Goal: Task Accomplishment & Management: Use online tool/utility

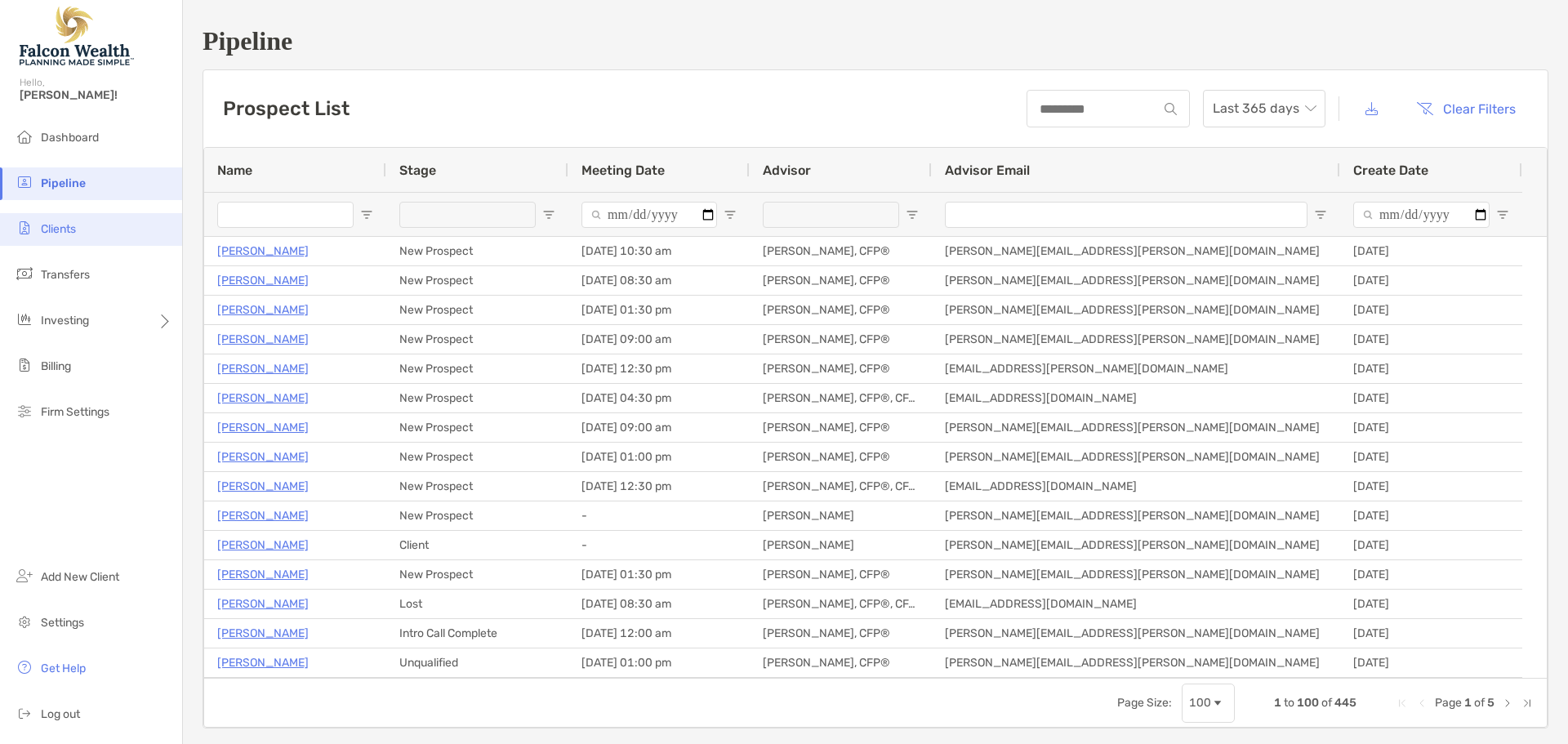
click at [58, 224] on span "Clients" at bounding box center [58, 229] width 35 height 14
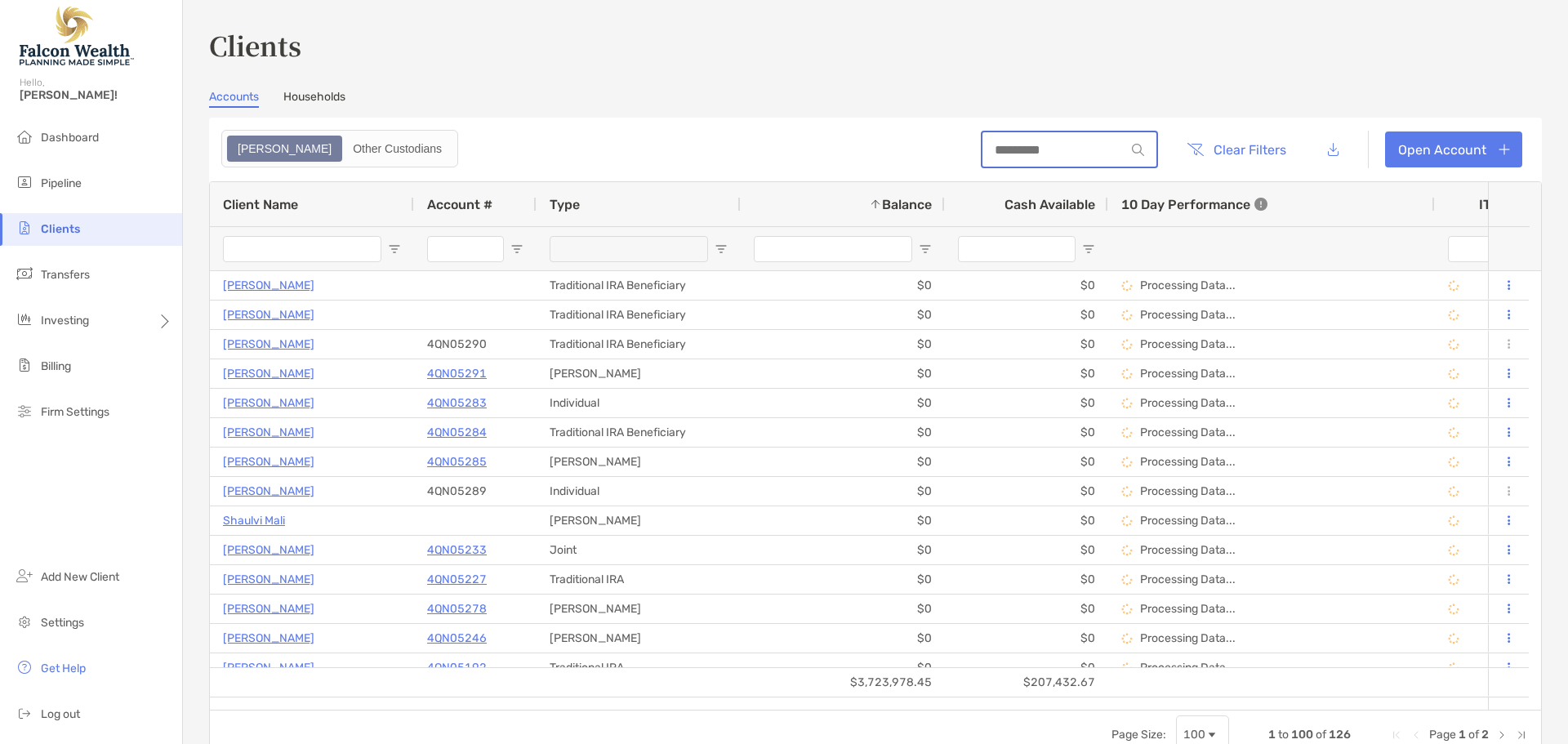
click at [1041, 151] on input at bounding box center [1054, 150] width 143 height 14
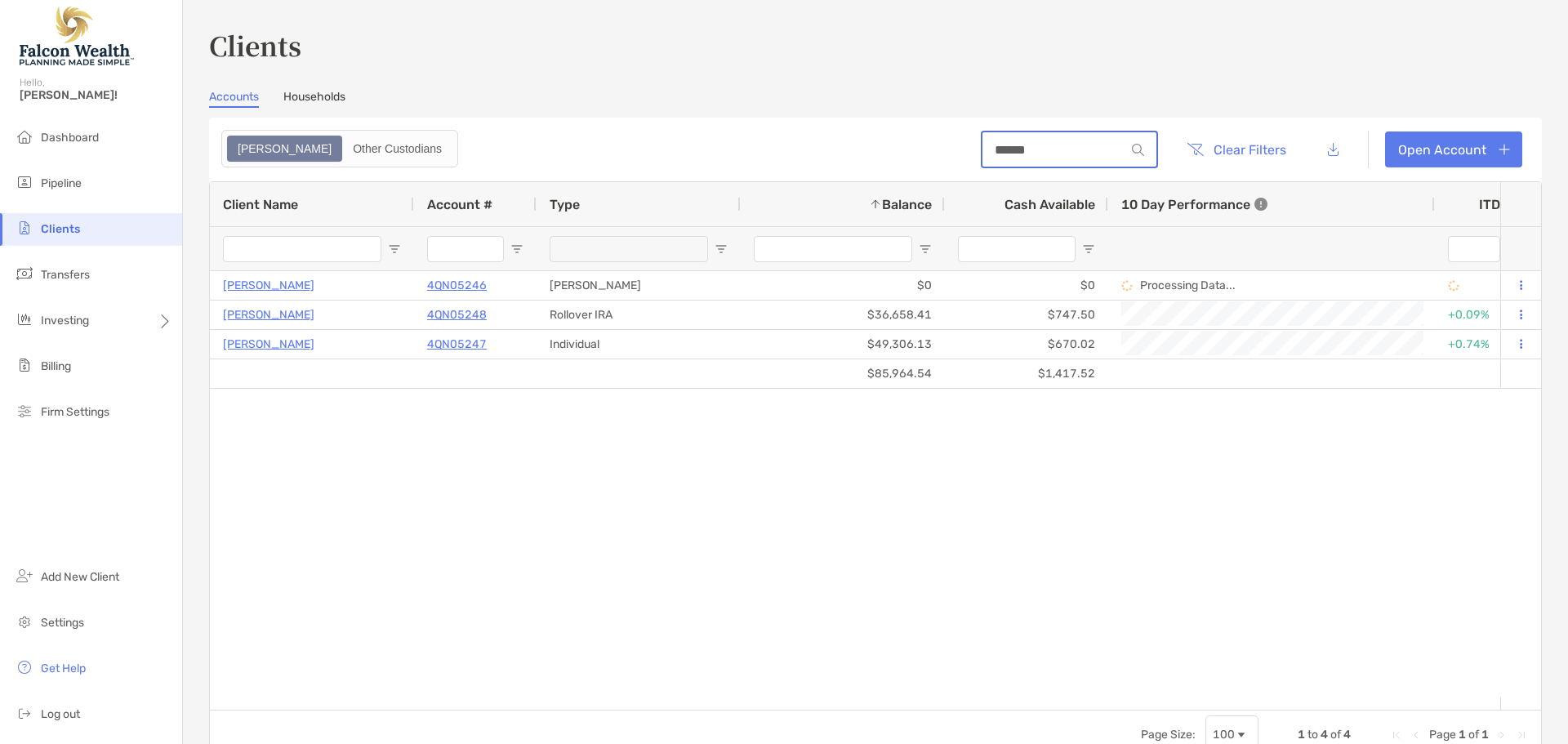
type input "******"
click at [770, 478] on div "[PERSON_NAME] 4QN05246 [PERSON_NAME] $0 $0 Processing Data... Completed Disable…" at bounding box center [855, 484] width 1290 height 427
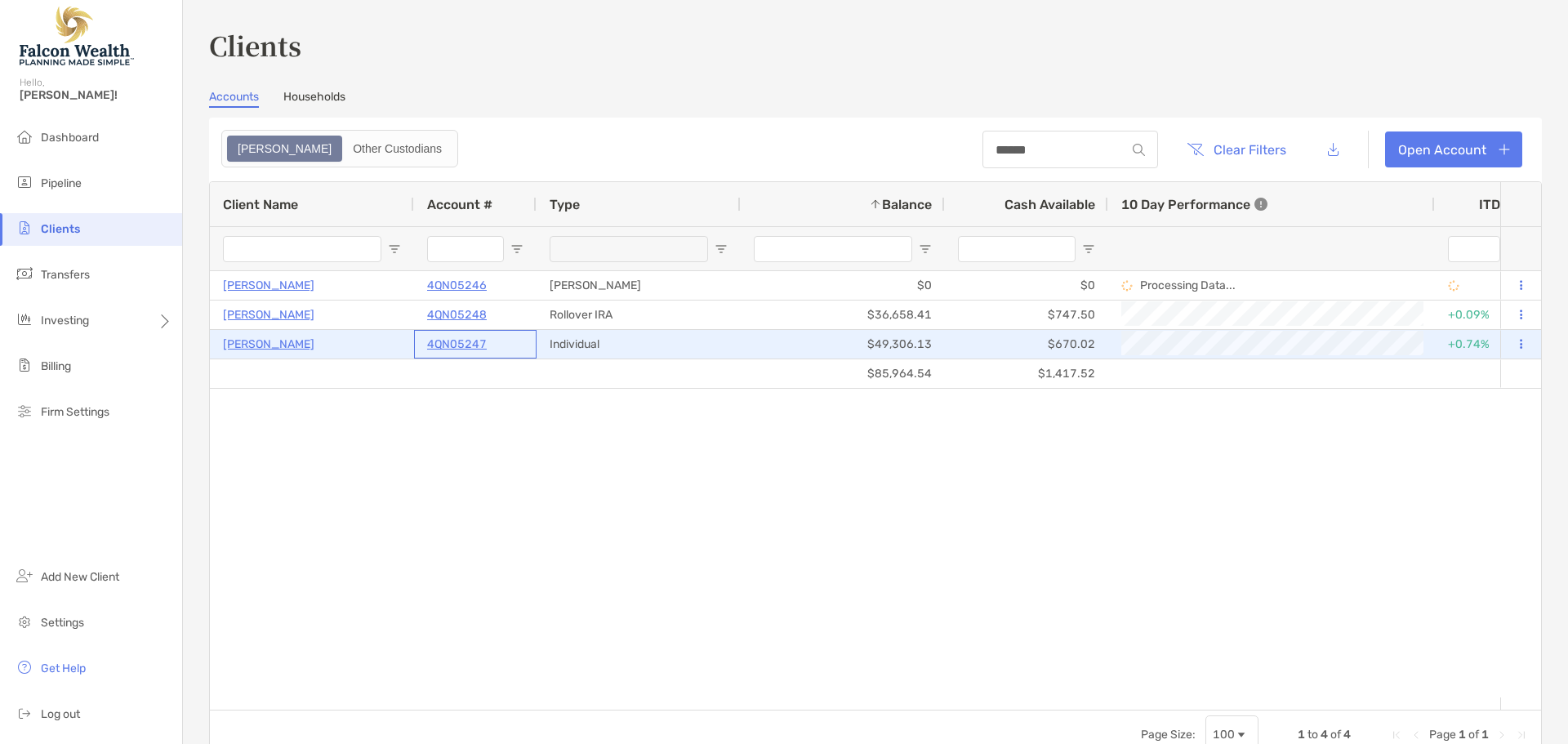
click at [450, 340] on p "4QN05247" at bounding box center [457, 344] width 60 height 21
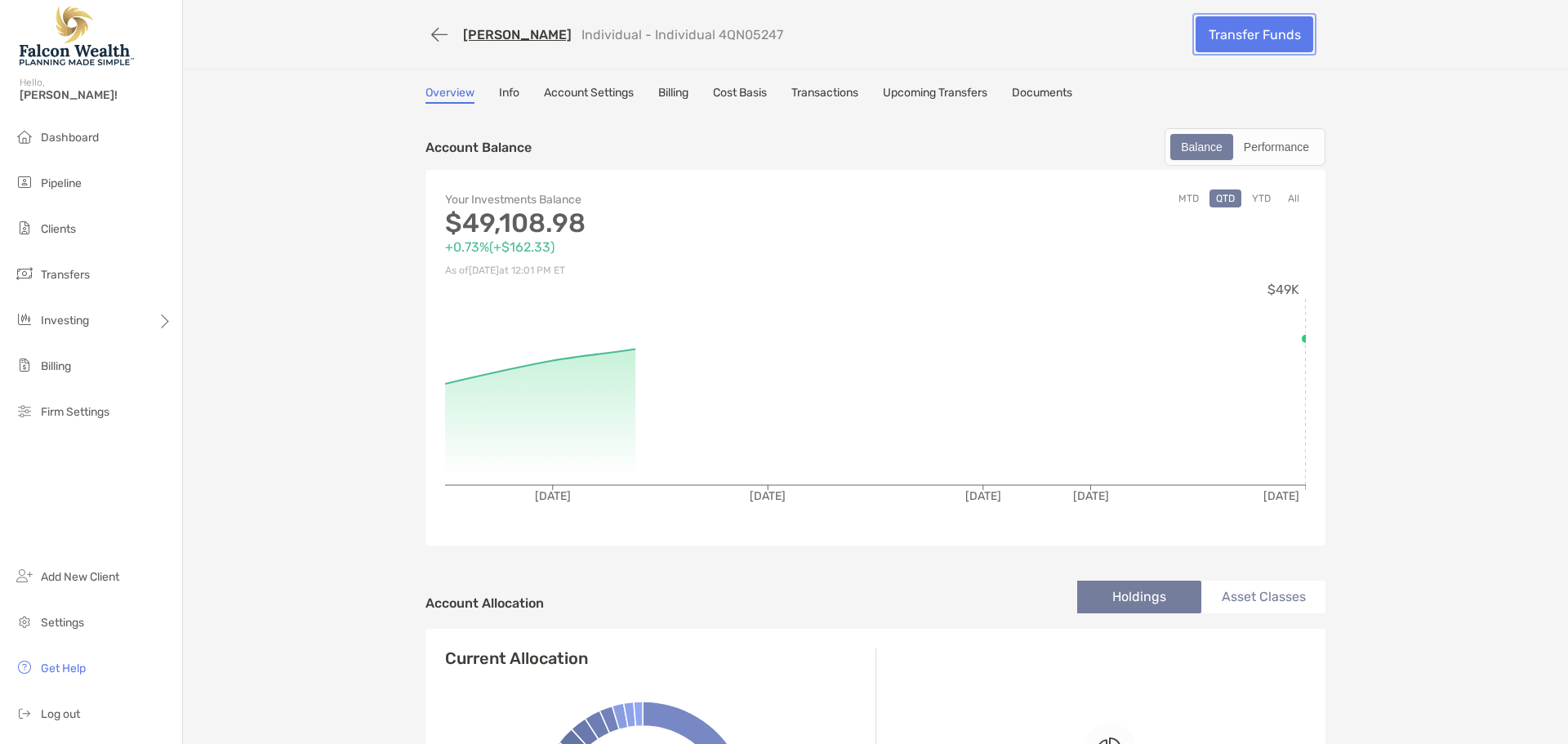
click at [1276, 36] on link "Transfer Funds" at bounding box center [1254, 35] width 118 height 36
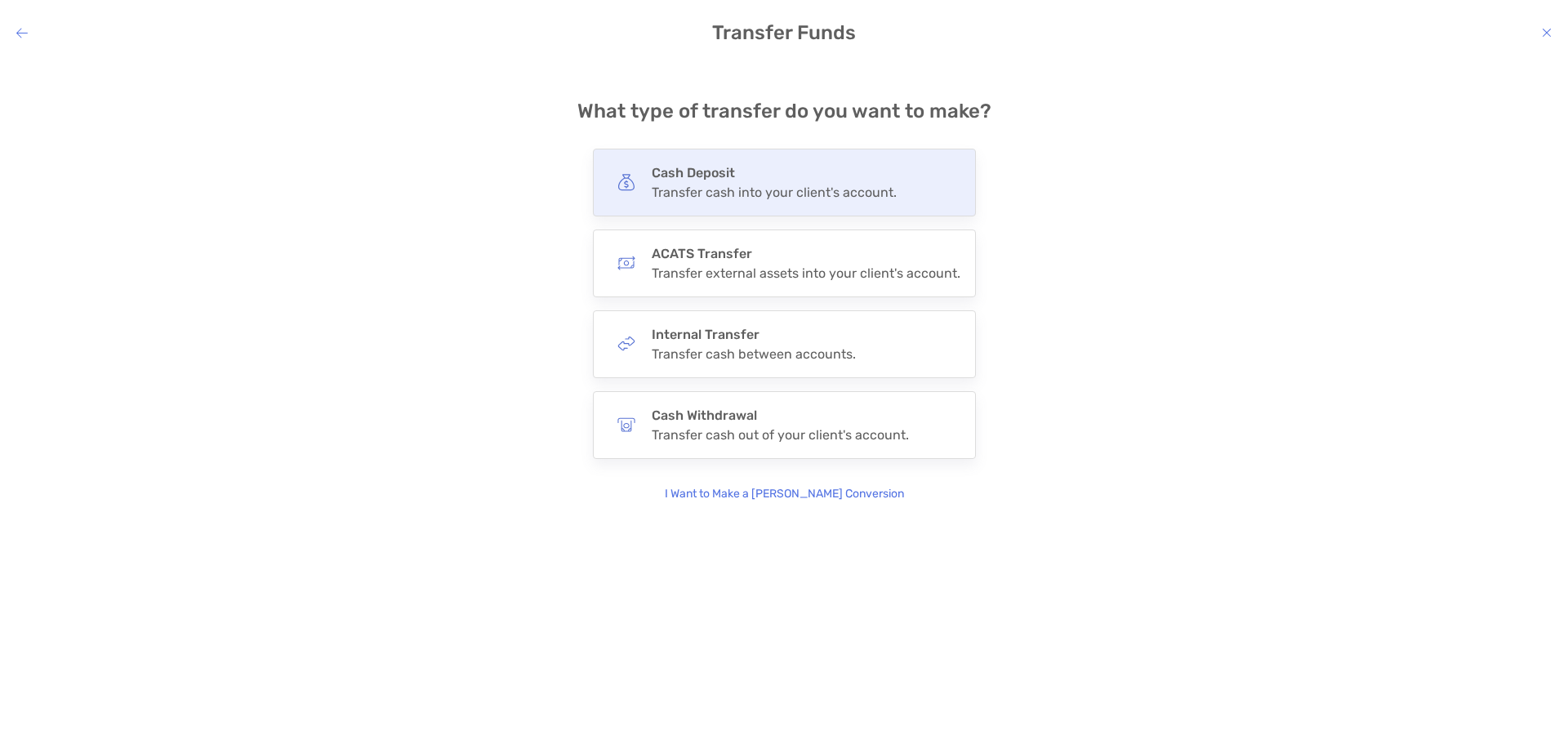
click at [740, 194] on div "Transfer cash into your client's account." at bounding box center [774, 192] width 245 height 16
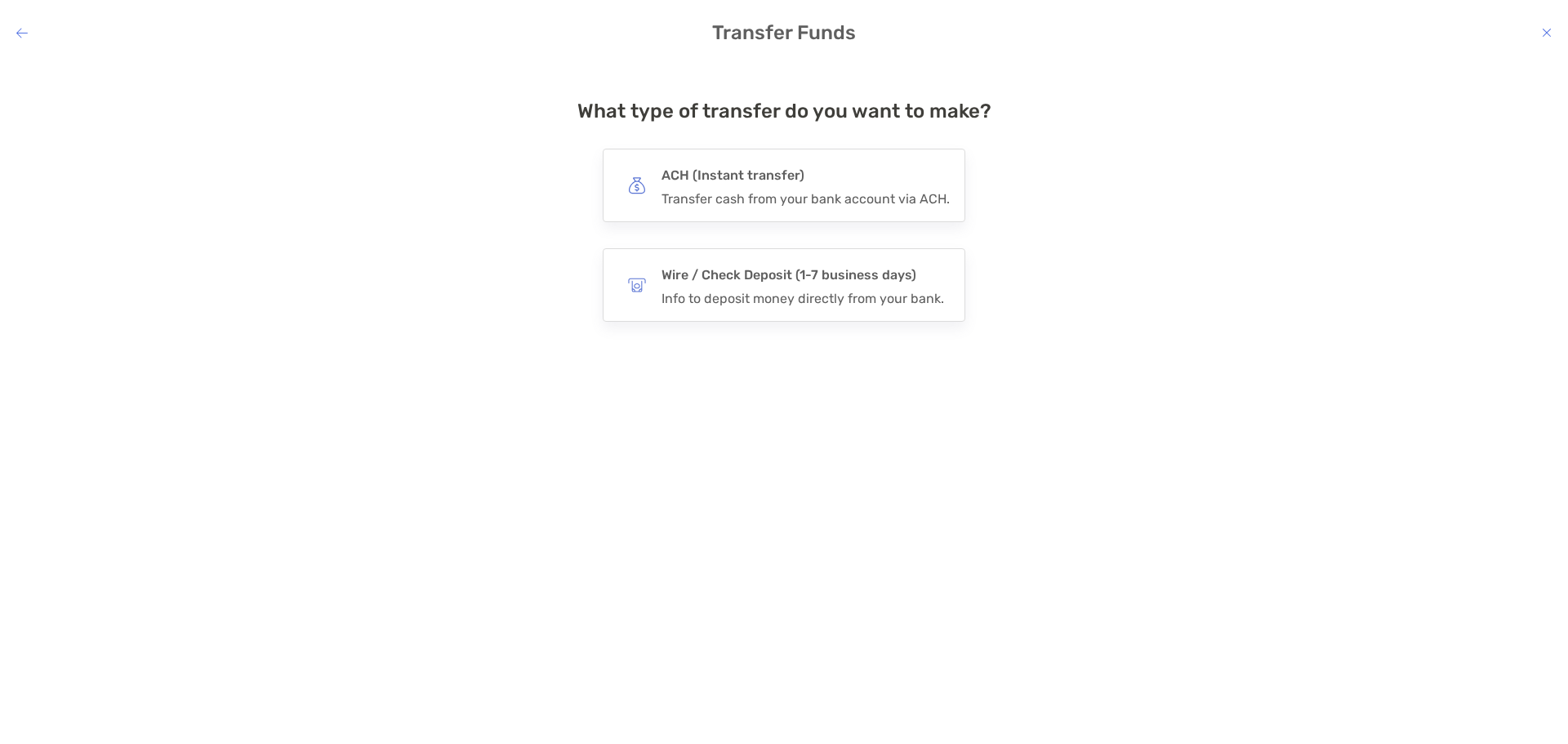
click at [740, 194] on div "Transfer cash from your bank account via ACH." at bounding box center [805, 199] width 288 height 16
click at [0, 0] on input "***" at bounding box center [0, 0] width 0 height 0
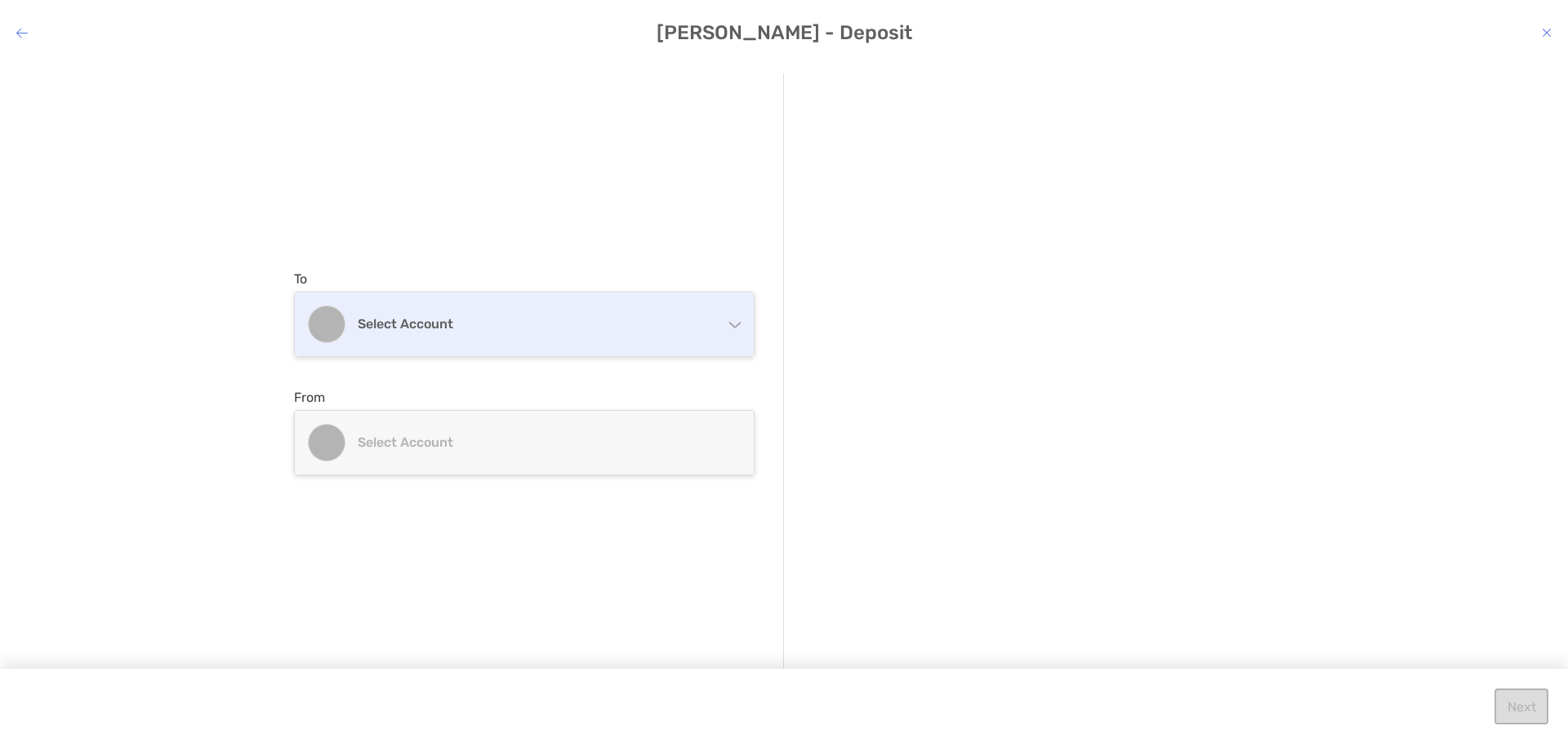
click at [537, 324] on h4 "Select account" at bounding box center [533, 324] width 353 height 16
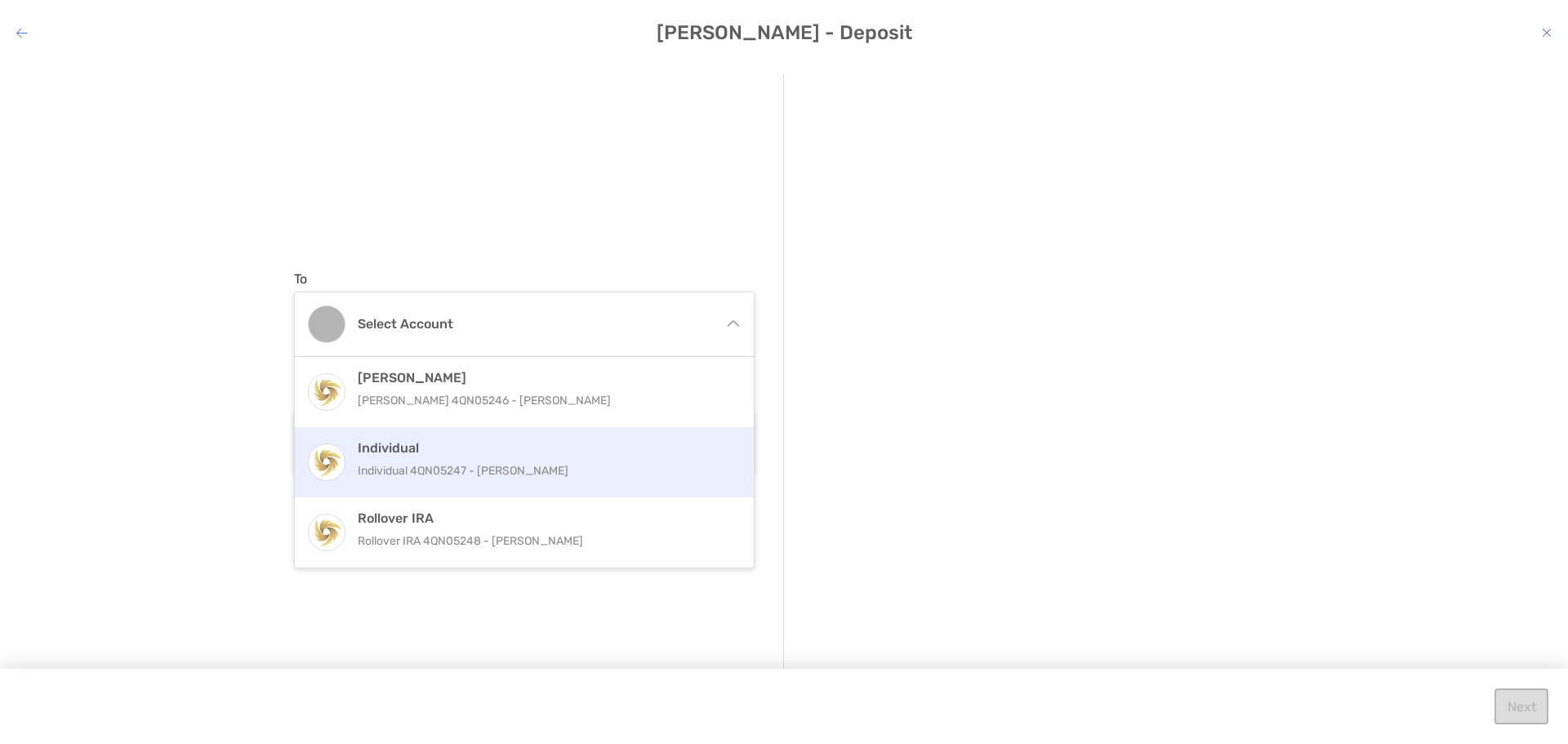
click at [484, 462] on p "Individual 4QN05247 - [PERSON_NAME]" at bounding box center [542, 471] width 368 height 21
